Goal: Task Accomplishment & Management: Manage account settings

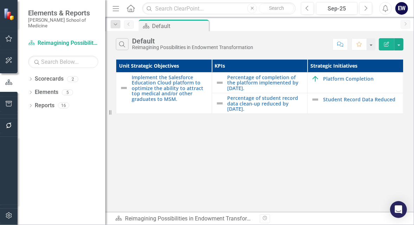
click at [400, 9] on div "EW" at bounding box center [401, 8] width 13 height 13
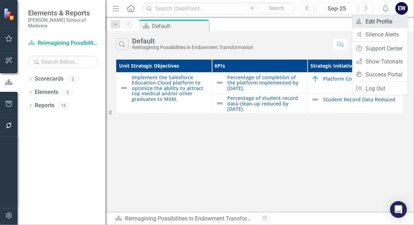
click at [372, 19] on link "User Edit Profile" at bounding box center [379, 21] width 55 height 13
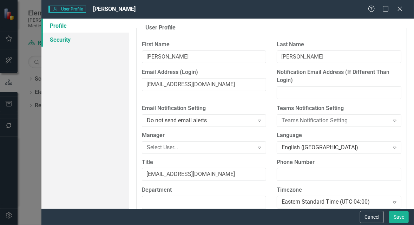
click at [94, 42] on link "Security" at bounding box center [85, 40] width 88 height 14
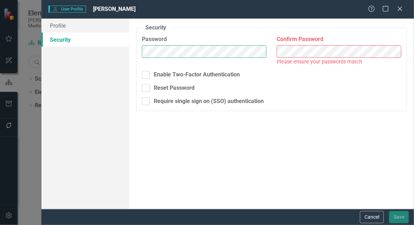
click at [127, 53] on div "Profile Security User Profile ClearPoint has a wealth of options to help you en…" at bounding box center [227, 114] width 372 height 191
click at [255, 54] on div "Password Confirm Password Please ensure your passwords match" at bounding box center [272, 53] width 270 height 36
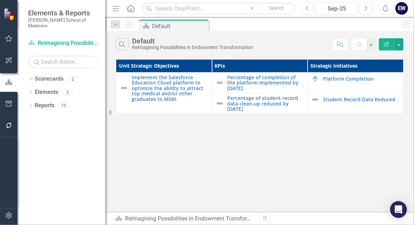
click at [405, 9] on div "EW" at bounding box center [401, 8] width 13 height 13
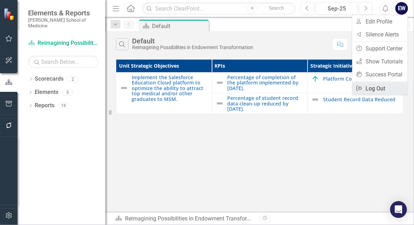
click at [372, 86] on link "Logout Log Out" at bounding box center [379, 88] width 55 height 13
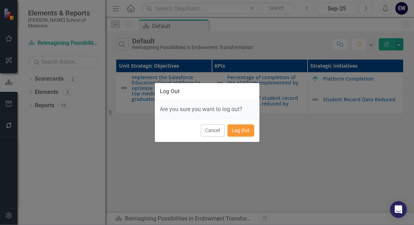
click at [251, 129] on button "Log Out" at bounding box center [240, 131] width 27 height 12
